Goal: Navigation & Orientation: Find specific page/section

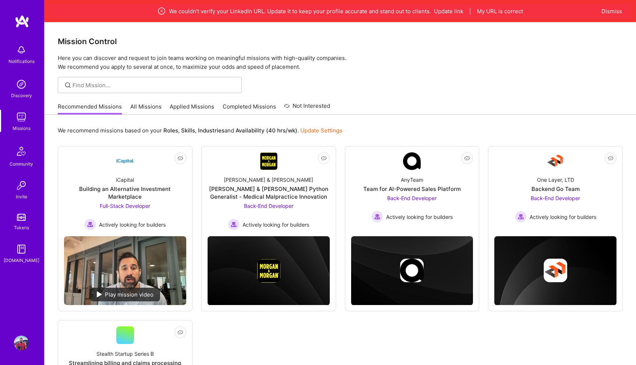
click at [145, 108] on link "All Missions" at bounding box center [145, 109] width 31 height 12
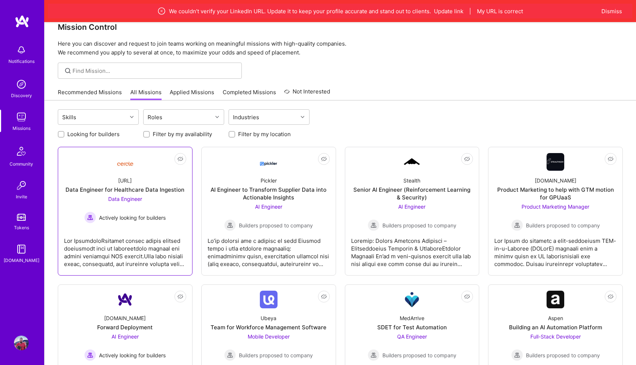
scroll to position [15, 0]
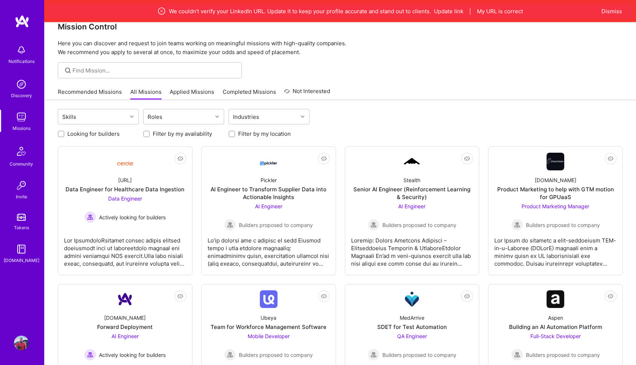
click at [110, 91] on link "Recommended Missions" at bounding box center [90, 94] width 64 height 12
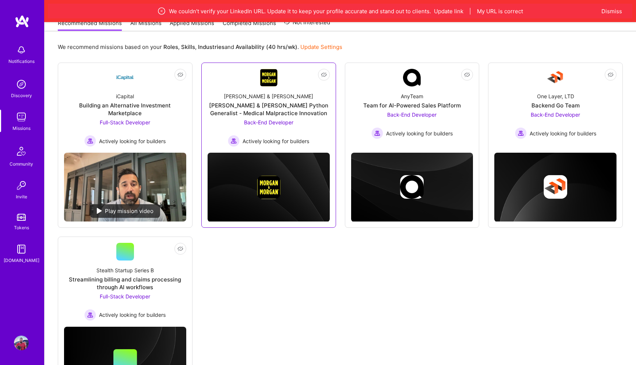
scroll to position [138, 0]
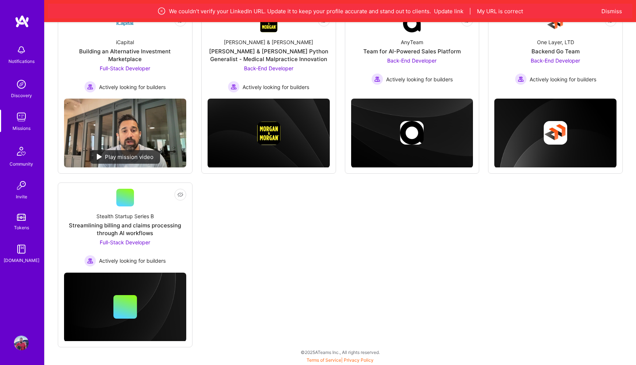
click at [22, 49] on img at bounding box center [21, 50] width 15 height 15
click at [23, 92] on div "Discovery" at bounding box center [21, 96] width 21 height 8
